Goal: Task Accomplishment & Management: Complete application form

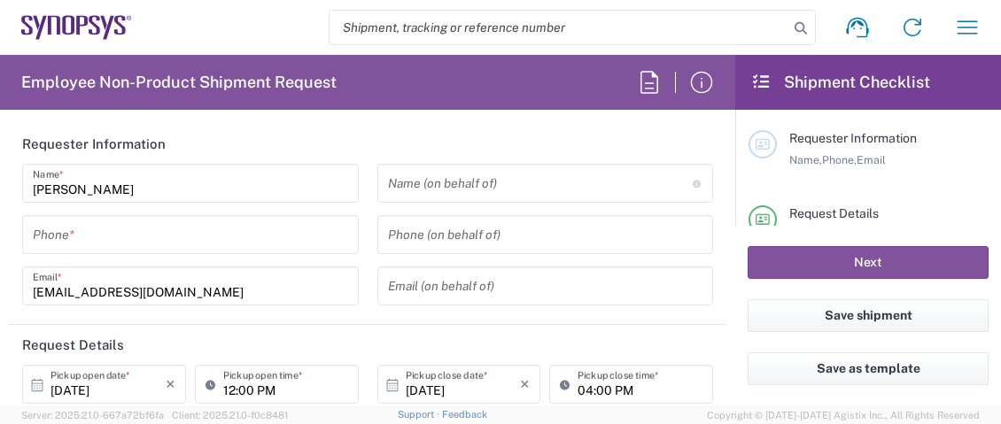
type input "Department"
type input "AM01, SG, MSIP2, R&D 510586"
type input "Delivered at Place"
type input "[GEOGRAPHIC_DATA]"
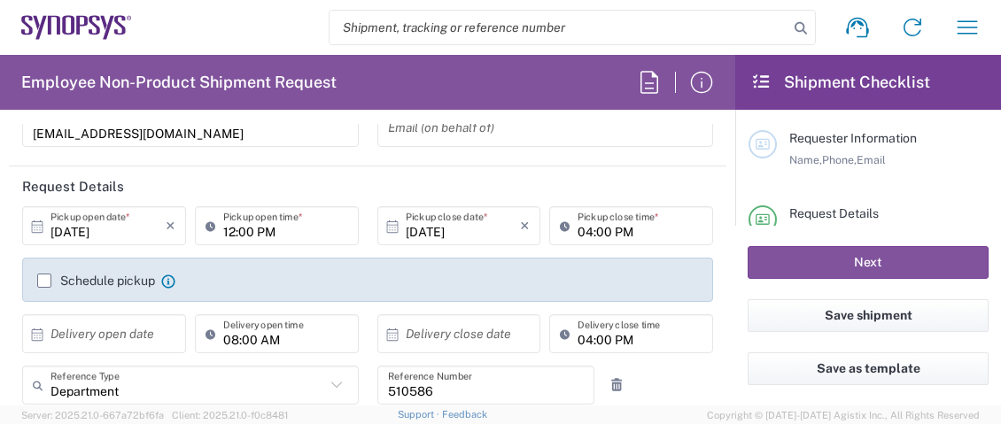
type input "[GEOGRAPHIC_DATA]"
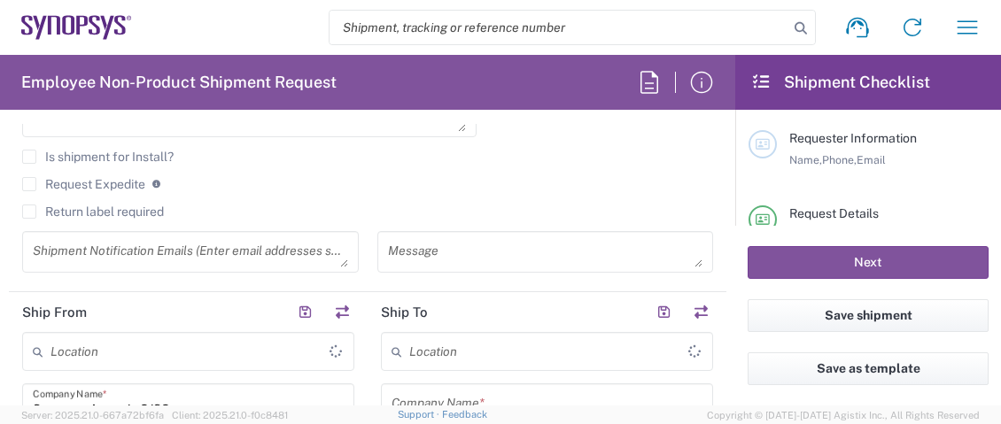
type input "Yerevan AM04"
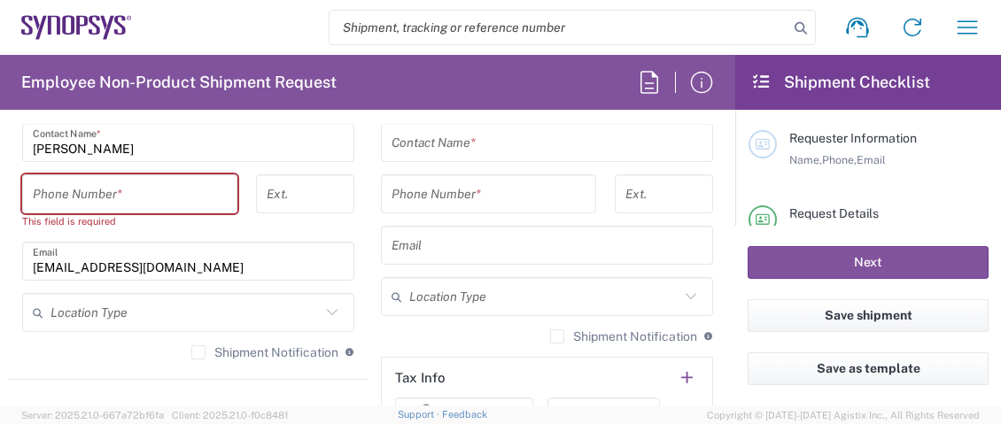
scroll to position [1329, 0]
